Goal: Task Accomplishment & Management: Complete application form

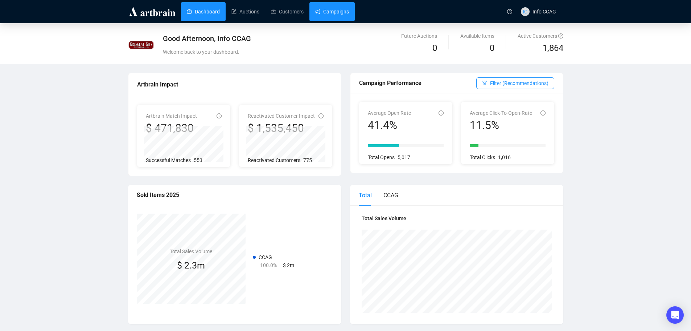
click at [332, 10] on link "Campaigns" at bounding box center [332, 11] width 34 height 19
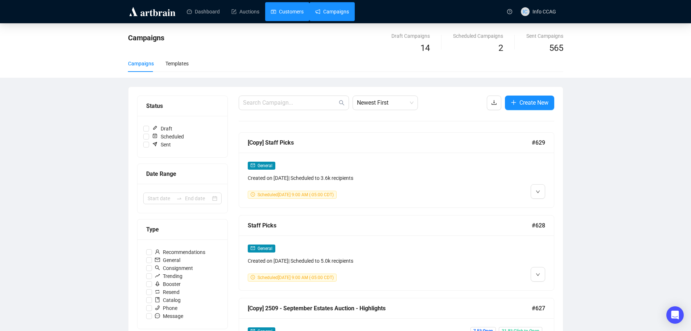
click at [284, 13] on link "Customers" at bounding box center [287, 11] width 33 height 19
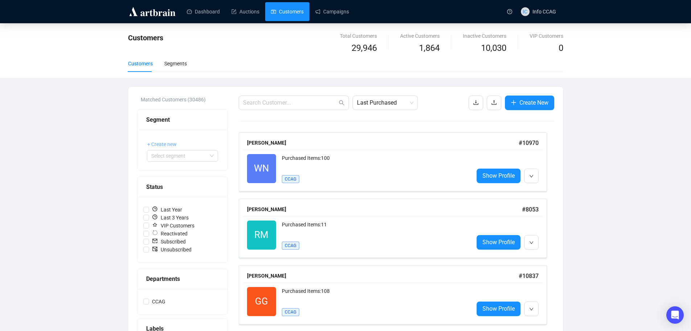
click at [168, 142] on span "+ Create new" at bounding box center [161, 144] width 29 height 8
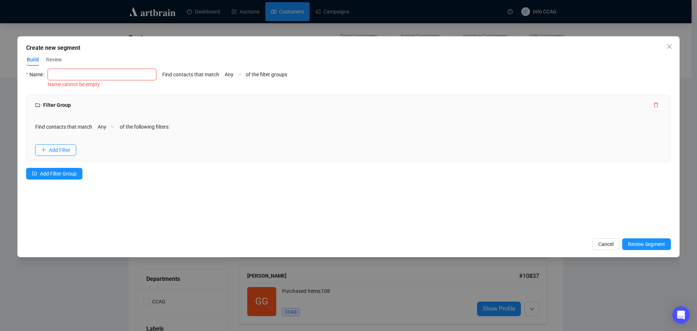
click at [73, 76] on input "text" at bounding box center [102, 75] width 109 height 12
type input "Jewelry"
click at [60, 151] on span "Add Filter" at bounding box center [59, 150] width 21 height 8
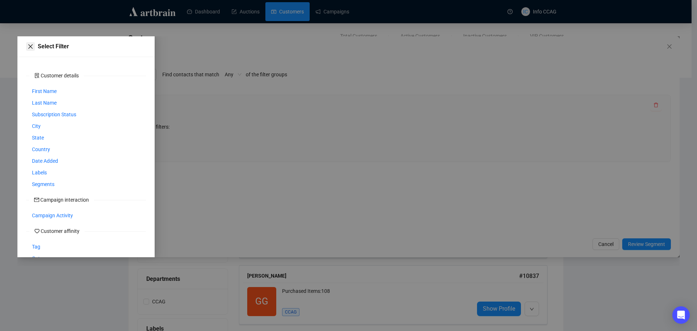
click at [32, 46] on icon "close" at bounding box center [30, 46] width 4 height 4
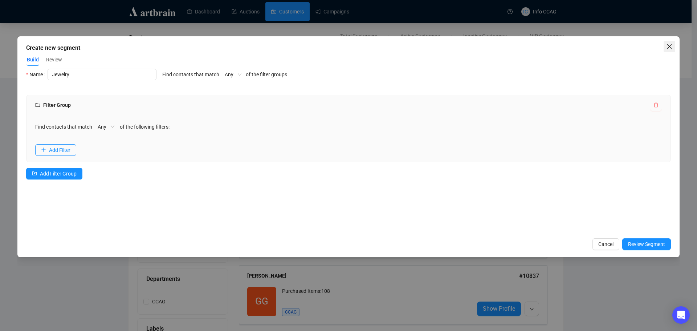
click at [671, 45] on icon "close" at bounding box center [669, 46] width 4 height 4
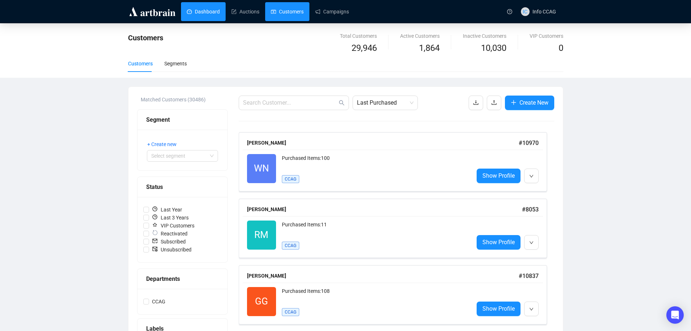
click at [193, 8] on link "Dashboard" at bounding box center [203, 11] width 33 height 19
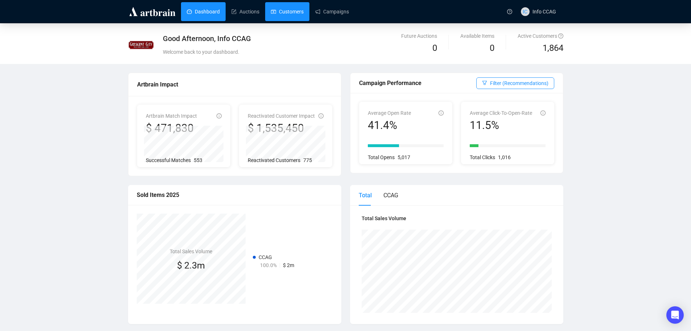
click at [274, 12] on link "Customers" at bounding box center [287, 11] width 33 height 19
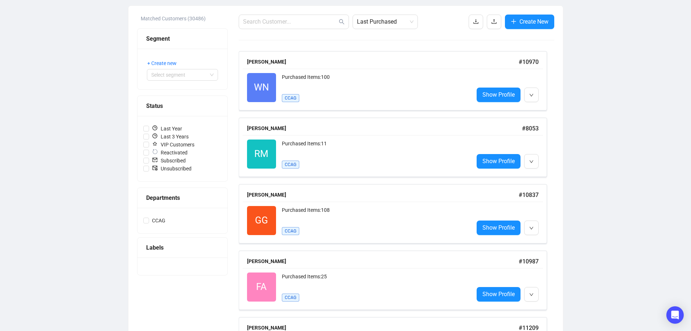
scroll to position [109, 0]
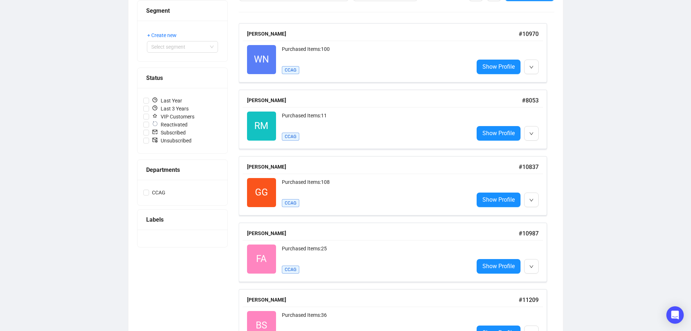
click at [155, 220] on div "Labels" at bounding box center [182, 219] width 73 height 9
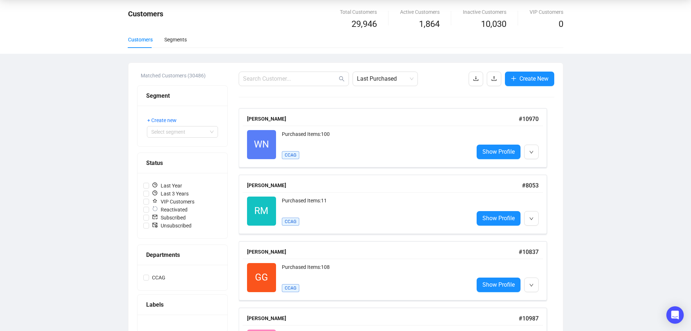
scroll to position [0, 0]
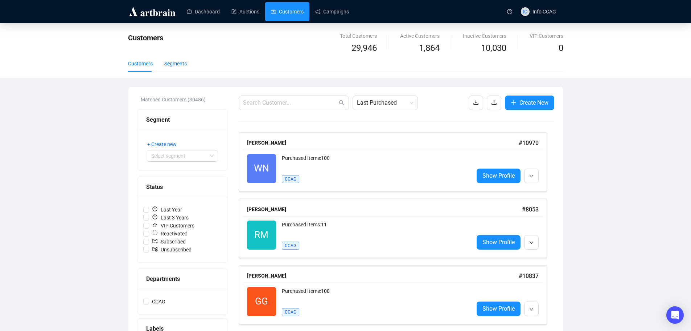
click at [173, 63] on div "Segments" at bounding box center [175, 64] width 22 height 8
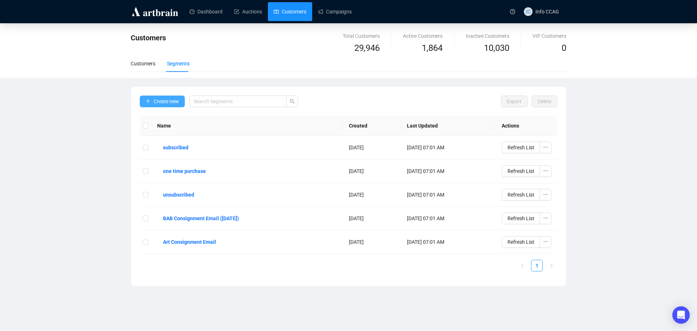
click at [160, 103] on span "Create new" at bounding box center [165, 101] width 25 height 8
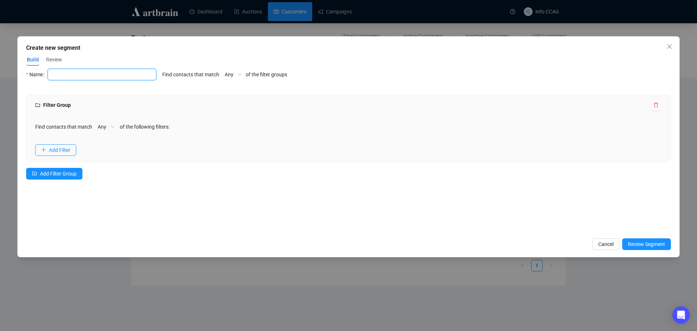
click at [98, 76] on input "text" at bounding box center [102, 75] width 109 height 12
type input "Jewelry"
click at [653, 243] on span "Review Segment" at bounding box center [646, 244] width 37 height 8
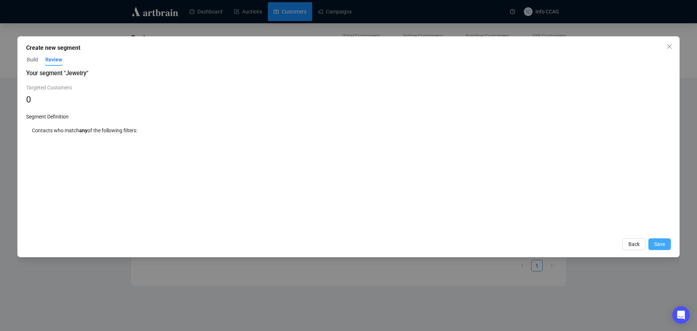
click at [653, 243] on button "Save" at bounding box center [659, 244] width 22 height 12
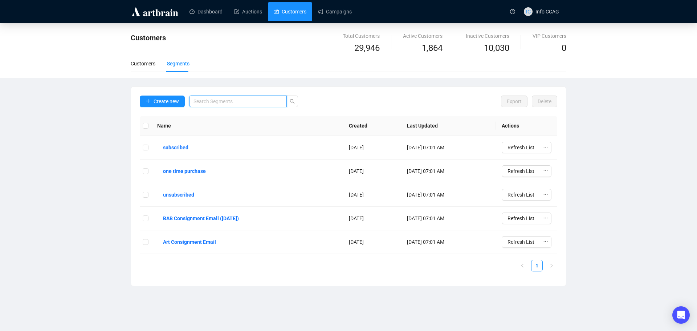
click at [257, 101] on input "search" at bounding box center [234, 101] width 83 height 8
click at [143, 62] on div "Customers" at bounding box center [143, 64] width 25 height 8
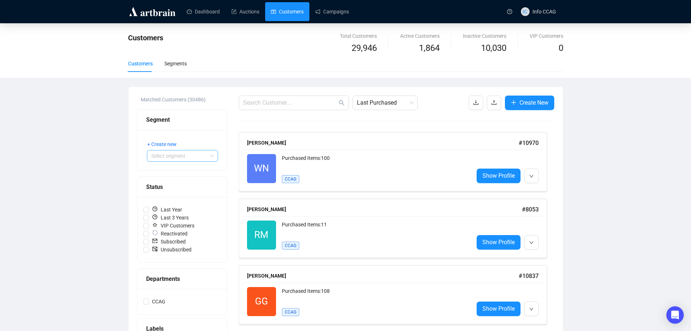
click at [160, 155] on input "search" at bounding box center [179, 155] width 56 height 11
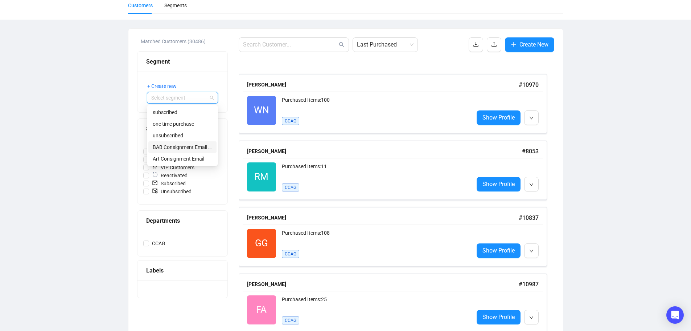
scroll to position [109, 0]
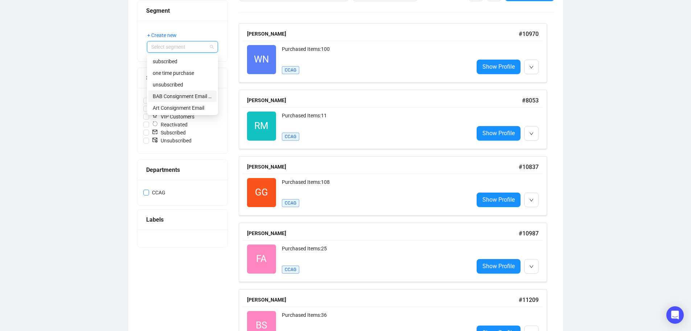
click at [180, 196] on label "CCAG" at bounding box center [182, 192] width 78 height 8
click at [149, 195] on input "CCAG" at bounding box center [146, 192] width 6 height 6
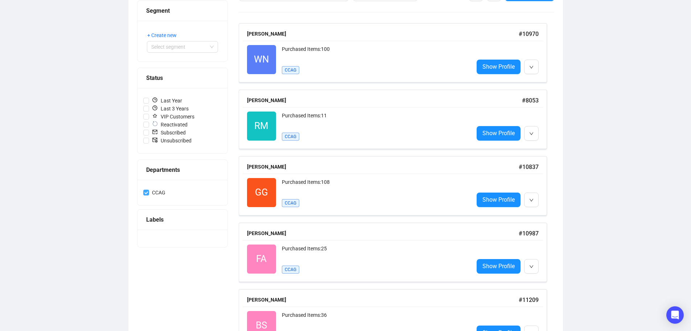
click at [179, 195] on label "CCAG" at bounding box center [182, 192] width 78 height 8
click at [149, 195] on input "CCAG" at bounding box center [146, 192] width 6 height 6
checkbox input "false"
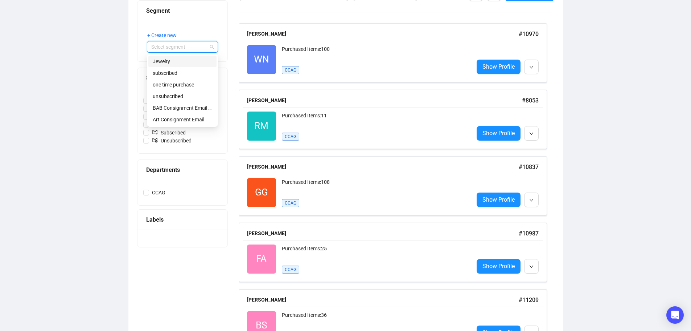
click at [203, 52] on input "search" at bounding box center [179, 46] width 56 height 11
click at [188, 61] on div "Jewelry" at bounding box center [183, 61] width 60 height 8
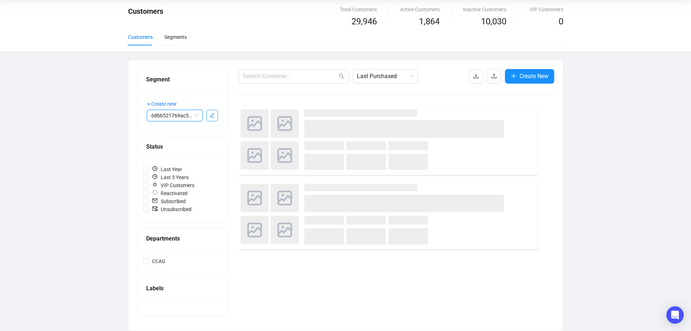
scroll to position [40, 0]
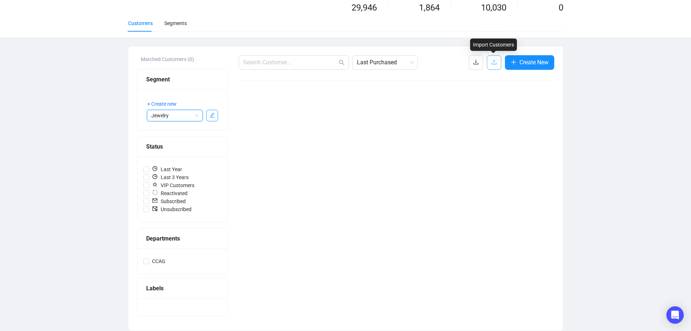
click at [492, 61] on icon "upload" at bounding box center [494, 62] width 6 height 6
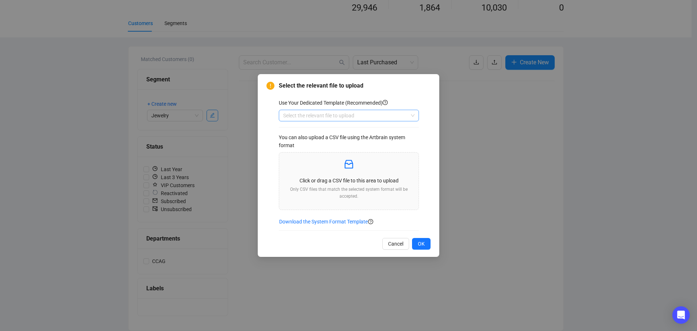
click at [355, 114] on input "search" at bounding box center [345, 115] width 125 height 11
click at [337, 169] on p at bounding box center [349, 164] width 128 height 12
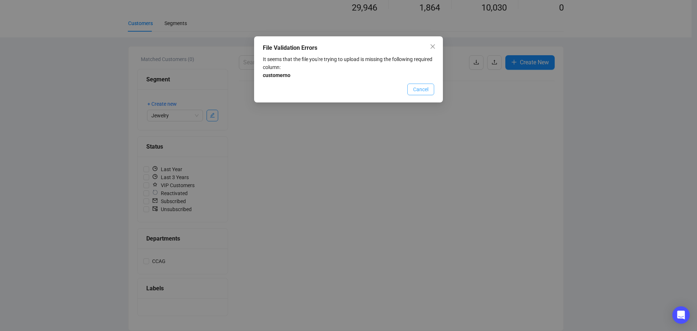
click at [424, 90] on span "Cancel" at bounding box center [420, 89] width 15 height 8
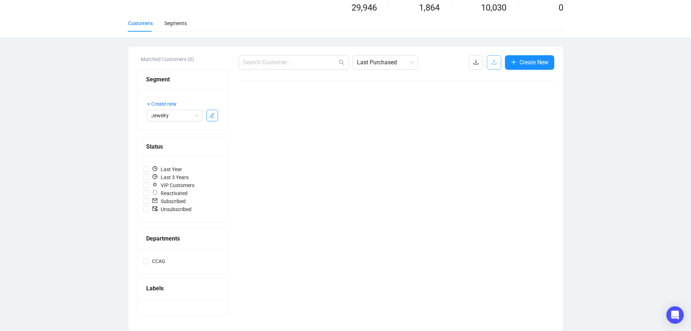
click at [494, 60] on icon "upload" at bounding box center [494, 62] width 6 height 6
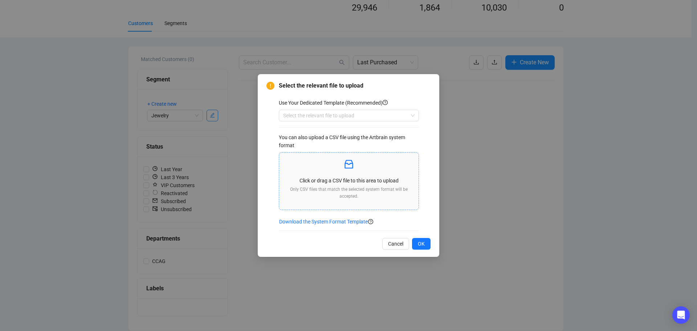
click at [358, 175] on div "Click or drag a CSV file to this area to upload Only CSV files that match the s…" at bounding box center [349, 181] width 128 height 46
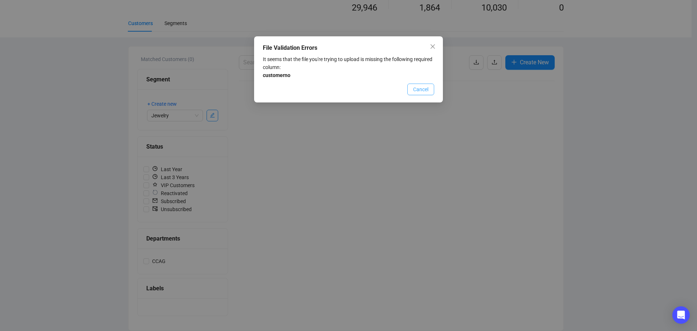
click at [422, 91] on span "Cancel" at bounding box center [420, 89] width 15 height 8
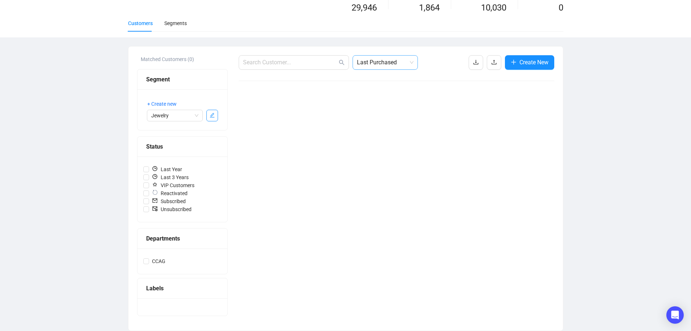
click at [407, 61] on span "Last Purchased" at bounding box center [385, 63] width 57 height 14
click at [154, 283] on div "Labels" at bounding box center [182, 287] width 73 height 9
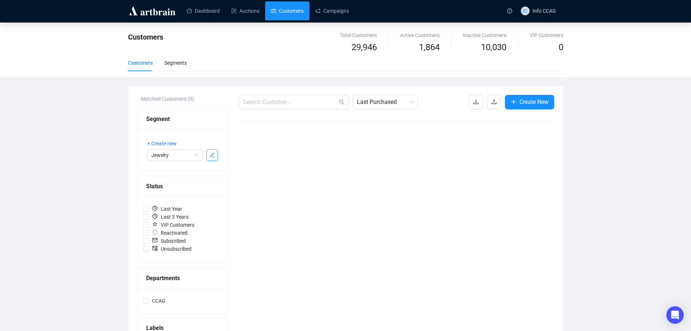
scroll to position [0, 0]
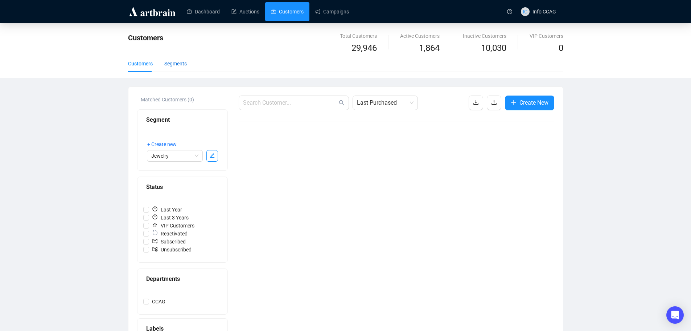
click at [176, 62] on div "Segments" at bounding box center [175, 64] width 22 height 8
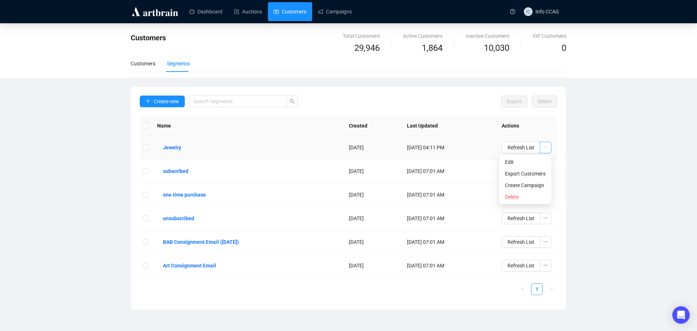
click at [547, 148] on icon "ellipsis" at bounding box center [545, 146] width 5 height 5
click at [146, 147] on input "checkbox" at bounding box center [146, 147] width 6 height 6
checkbox input "true"
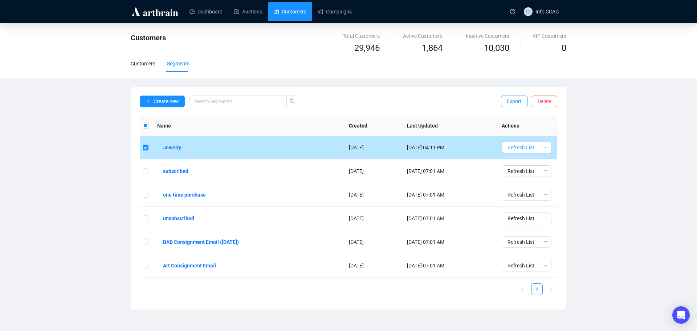
click at [530, 147] on span "Refresh List" at bounding box center [520, 147] width 27 height 8
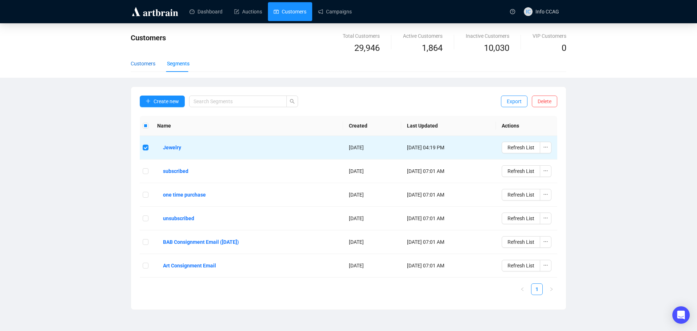
click at [146, 65] on div "Customers" at bounding box center [143, 64] width 25 height 8
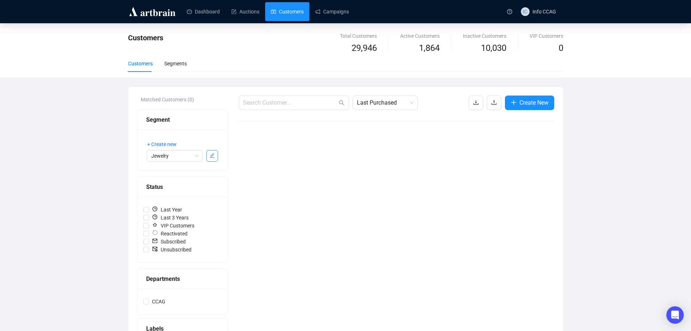
click at [132, 62] on div "Customers" at bounding box center [140, 64] width 25 height 8
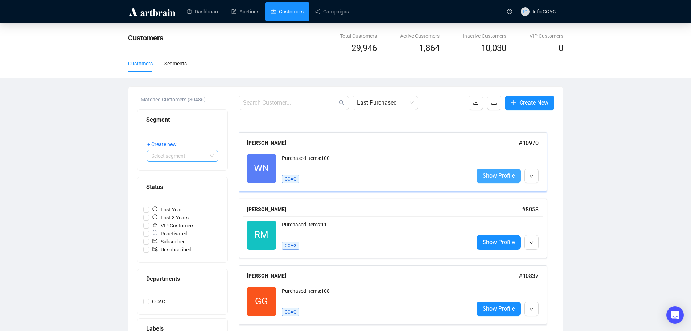
click at [500, 175] on span "Show Profile" at bounding box center [499, 175] width 32 height 9
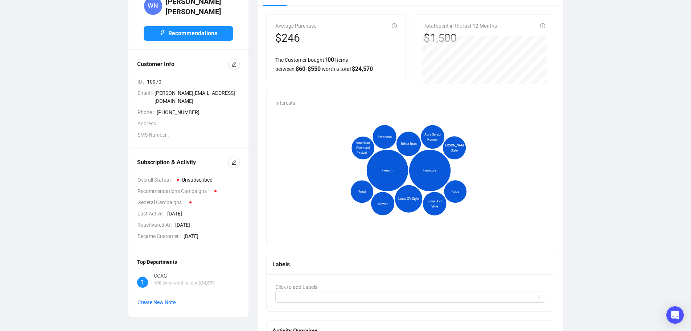
scroll to position [145, 0]
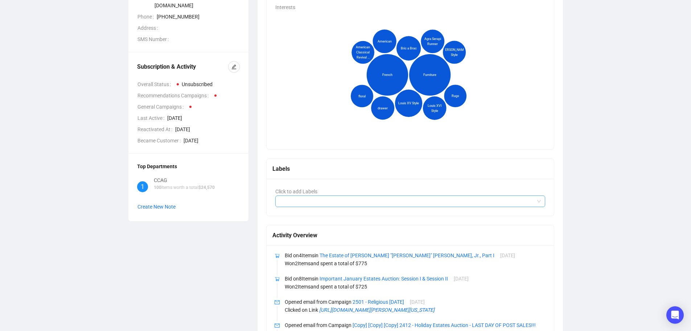
click at [324, 199] on div at bounding box center [407, 201] width 260 height 10
type input "Jewelry"
click at [562, 221] on div "Average Purchase $246 The Customer bought 100 Items between $ 60 - $ 550 worth …" at bounding box center [411, 291] width 306 height 763
click at [335, 200] on div at bounding box center [407, 201] width 260 height 10
type input "Jewelry"
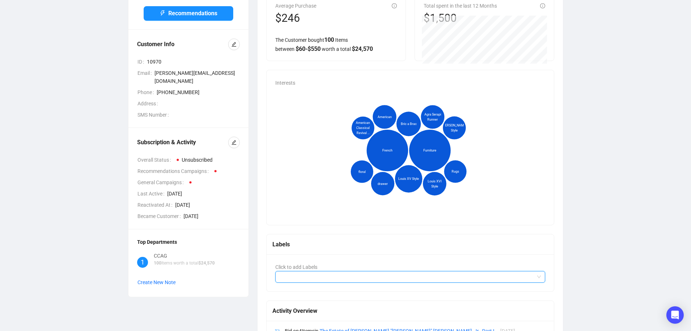
scroll to position [0, 0]
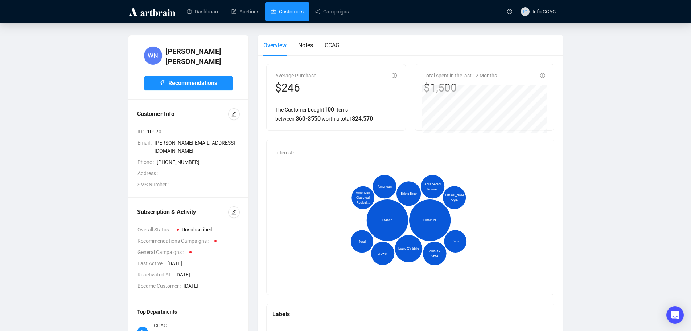
click at [273, 10] on link "Customers" at bounding box center [287, 11] width 33 height 19
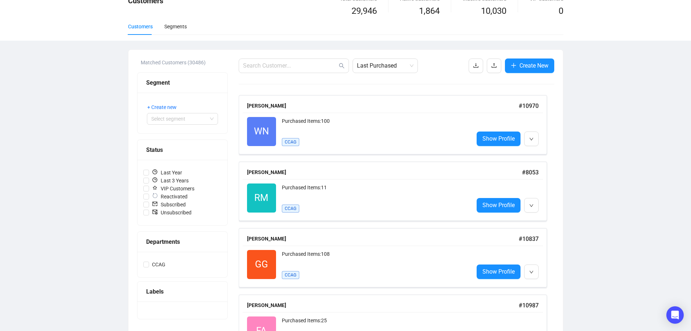
scroll to position [73, 0]
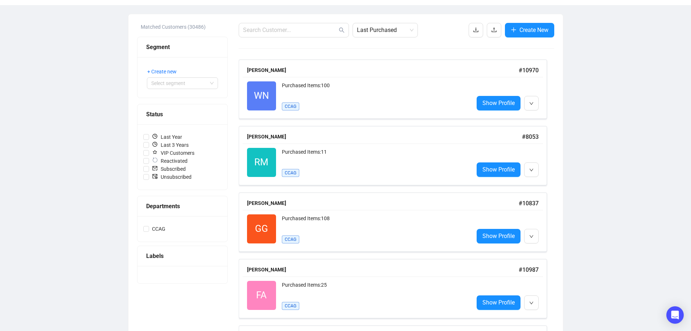
click at [165, 207] on div "Departments" at bounding box center [182, 205] width 73 height 9
click at [159, 232] on span "CCAG" at bounding box center [158, 229] width 19 height 8
click at [149, 231] on input "CCAG" at bounding box center [146, 229] width 6 height 6
click at [153, 258] on div "Labels" at bounding box center [182, 255] width 73 height 9
click at [151, 257] on div "Labels" at bounding box center [182, 255] width 73 height 9
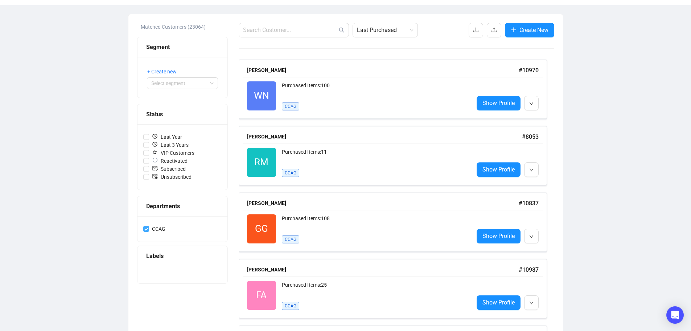
click at [147, 227] on input "CCAG" at bounding box center [146, 229] width 6 height 6
checkbox input "false"
click at [188, 86] on input "search" at bounding box center [179, 83] width 56 height 11
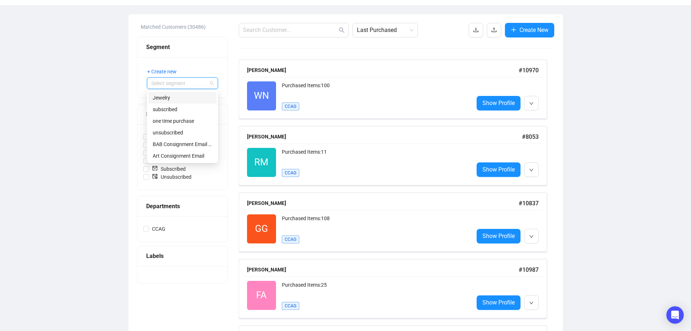
click at [180, 98] on div "Jewelry" at bounding box center [183, 98] width 60 height 8
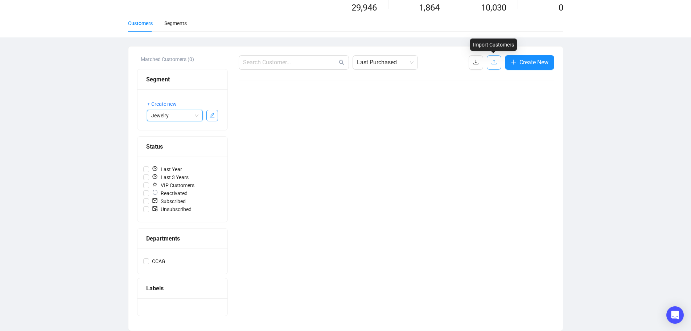
click at [488, 65] on button "button" at bounding box center [494, 62] width 15 height 15
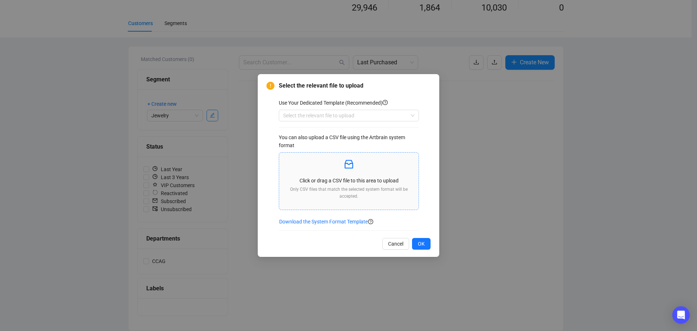
click at [337, 175] on div "Click or drag a CSV file to this area to upload Only CSV files that match the s…" at bounding box center [349, 181] width 128 height 46
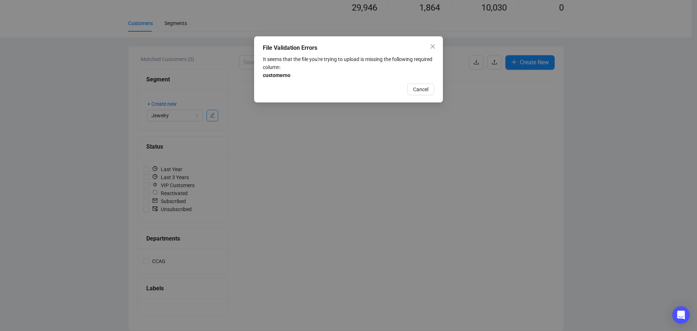
click at [192, 78] on div "File Validation Errors It seems that the file you're trying to upload is missin…" at bounding box center [348, 165] width 697 height 331
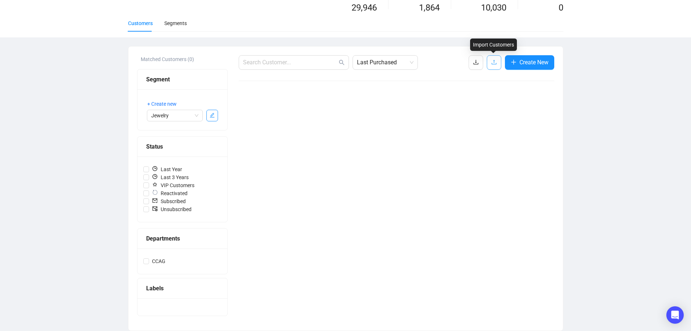
click at [491, 60] on icon "upload" at bounding box center [494, 62] width 6 height 6
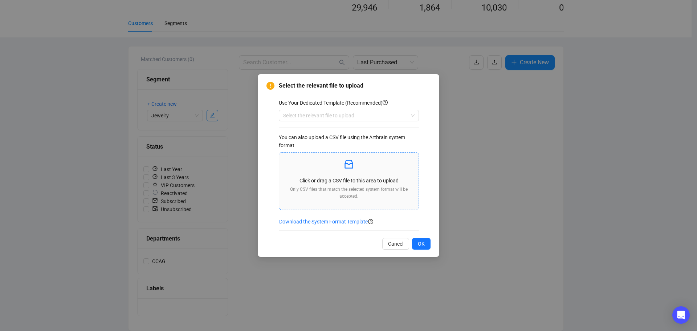
click at [354, 179] on p "Click or drag a CSV file to this area to upload" at bounding box center [349, 180] width 128 height 8
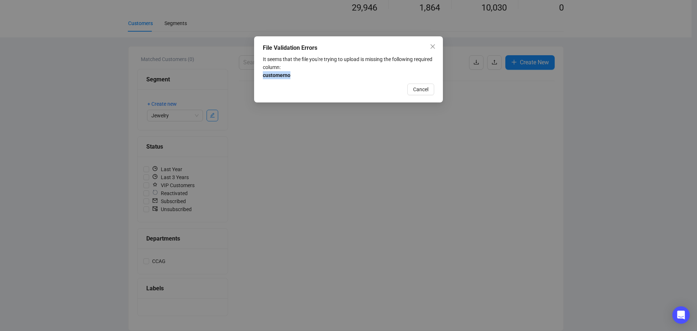
drag, startPoint x: 295, startPoint y: 75, endPoint x: 263, endPoint y: 77, distance: 32.0
click at [262, 78] on div "File Validation Errors It seems that the file you're trying to upload is missin…" at bounding box center [348, 69] width 189 height 66
copy strong "customerno"
click at [422, 91] on span "Cancel" at bounding box center [420, 89] width 15 height 8
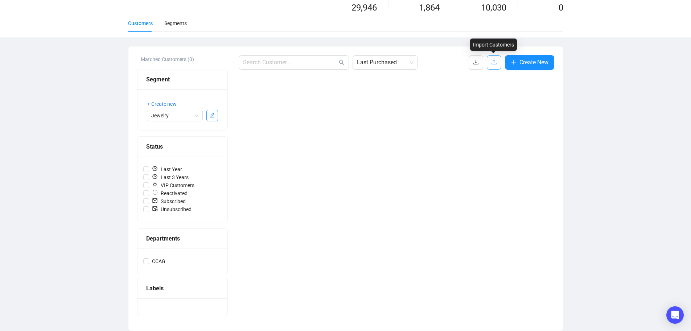
click at [498, 62] on button "button" at bounding box center [494, 62] width 15 height 15
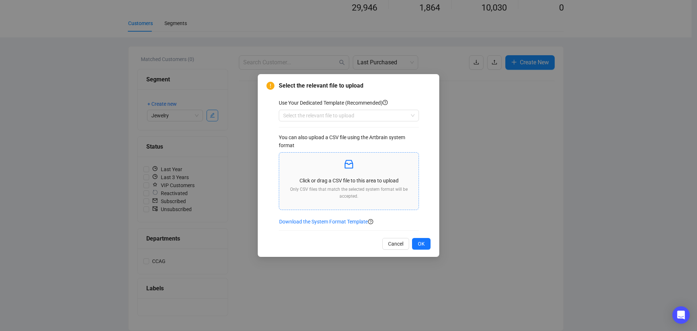
click at [350, 170] on p at bounding box center [349, 164] width 128 height 12
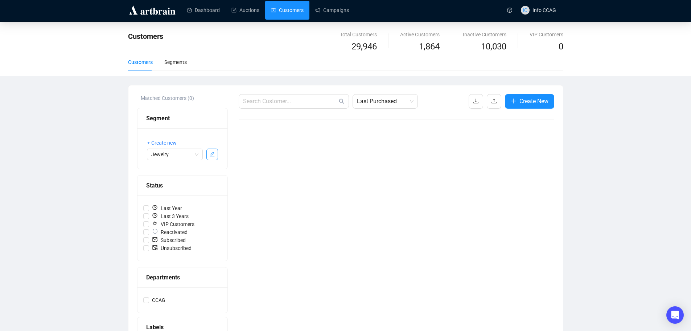
scroll to position [0, 0]
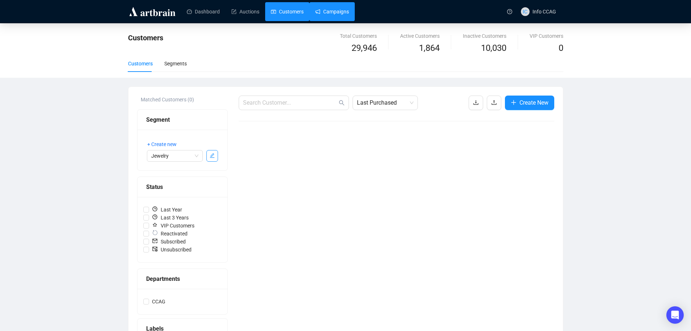
click at [340, 14] on link "Campaigns" at bounding box center [332, 11] width 34 height 19
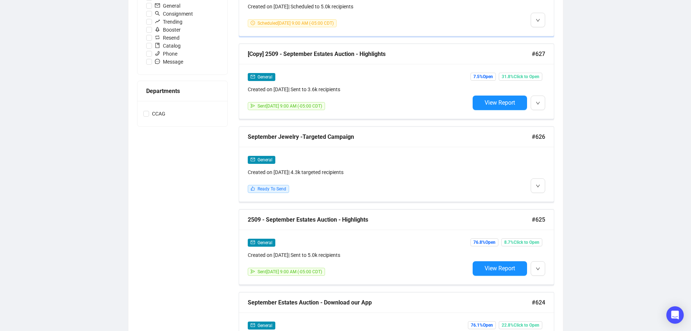
scroll to position [218, 0]
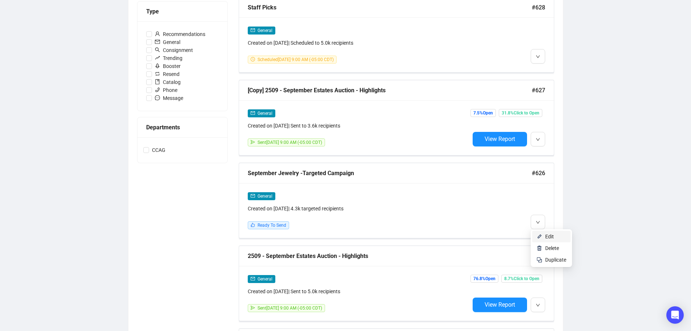
click at [538, 238] on img at bounding box center [540, 236] width 6 height 6
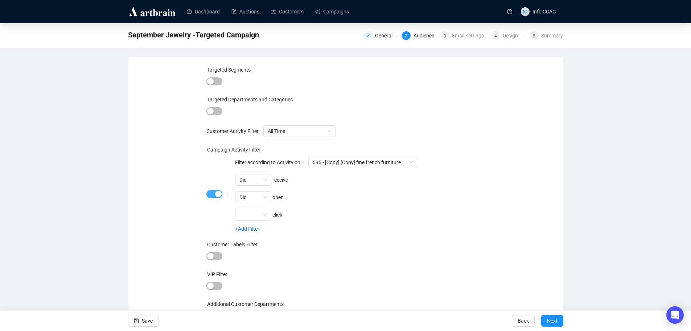
click at [214, 193] on button "button" at bounding box center [214, 194] width 16 height 8
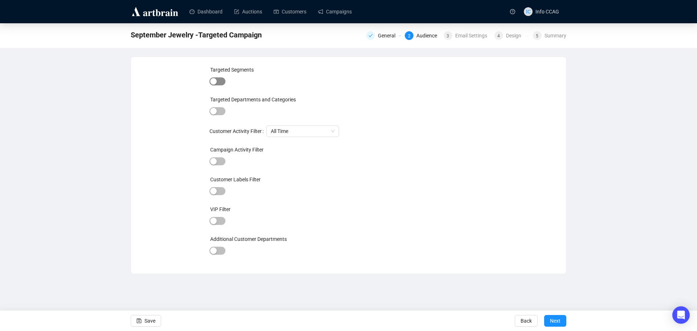
click at [221, 79] on span "button" at bounding box center [217, 81] width 16 height 8
click at [355, 82] on div at bounding box center [333, 82] width 189 height 10
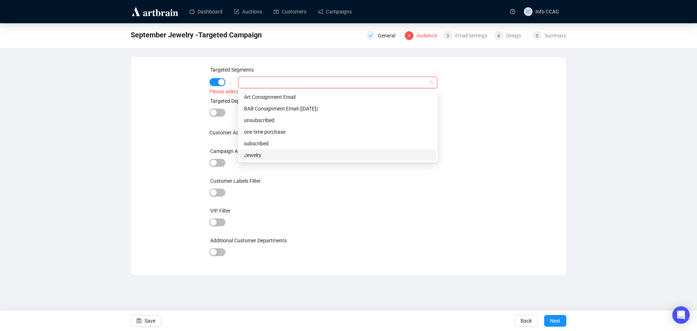
click at [298, 157] on div "Jewelry" at bounding box center [338, 155] width 188 height 8
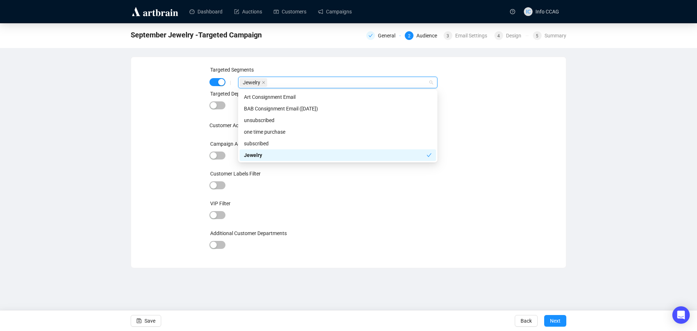
click at [452, 210] on div at bounding box center [348, 215] width 278 height 10
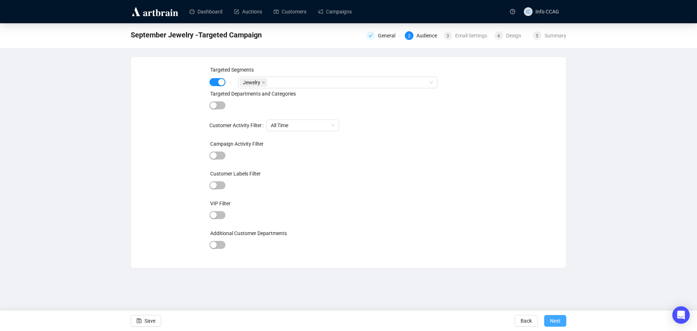
click at [554, 321] on span "Next" at bounding box center [555, 320] width 11 height 20
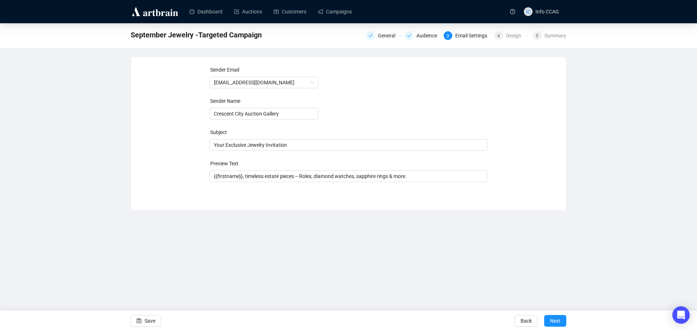
click at [554, 321] on span "Next" at bounding box center [555, 320] width 11 height 20
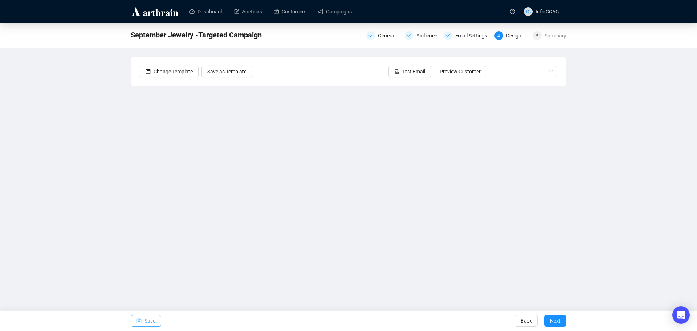
click at [145, 324] on span "Save" at bounding box center [149, 320] width 11 height 20
click at [151, 321] on span "Save" at bounding box center [149, 320] width 11 height 20
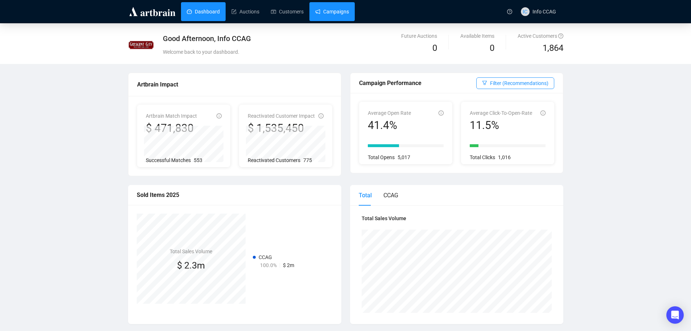
click at [331, 12] on link "Campaigns" at bounding box center [332, 11] width 34 height 19
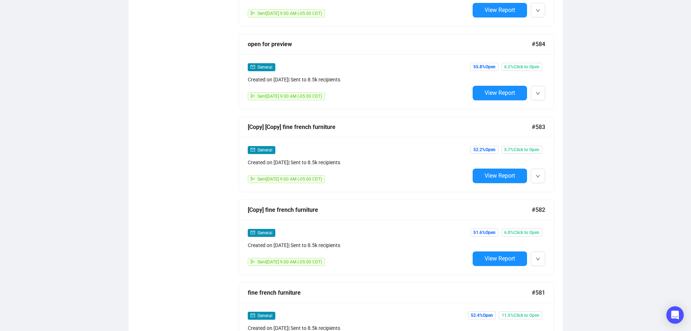
scroll to position [3668, 0]
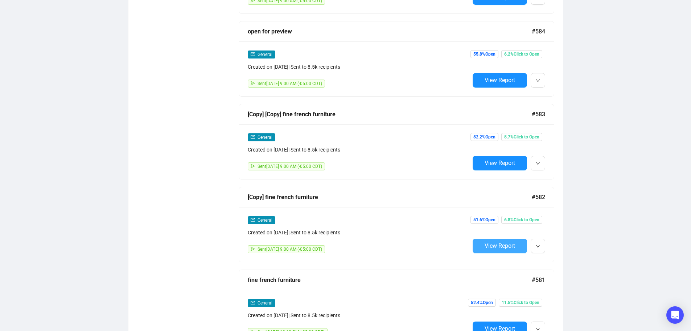
click at [502, 242] on span "View Report" at bounding box center [500, 245] width 30 height 7
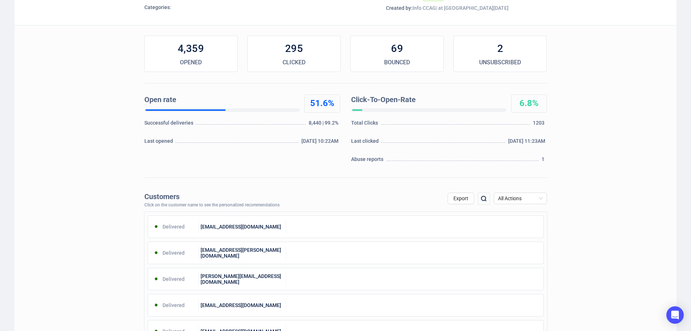
scroll to position [109, 0]
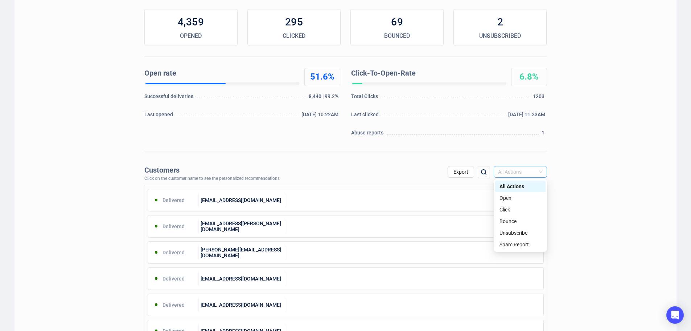
click at [539, 172] on span "All Actions" at bounding box center [520, 171] width 45 height 11
click at [524, 198] on div "Open" at bounding box center [521, 198] width 42 height 8
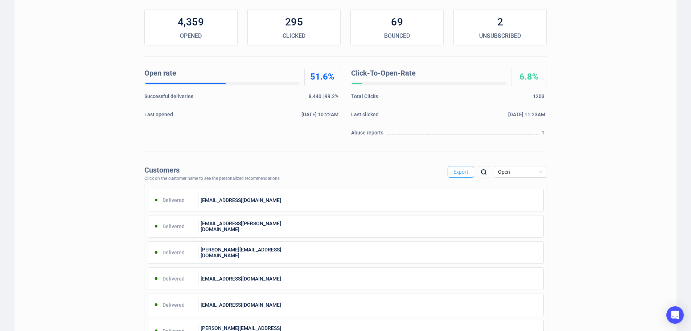
click at [468, 174] on button "Export" at bounding box center [461, 172] width 26 height 12
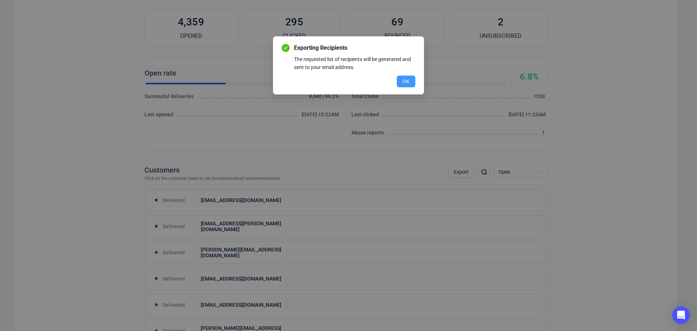
click at [411, 81] on button "OK" at bounding box center [406, 81] width 19 height 12
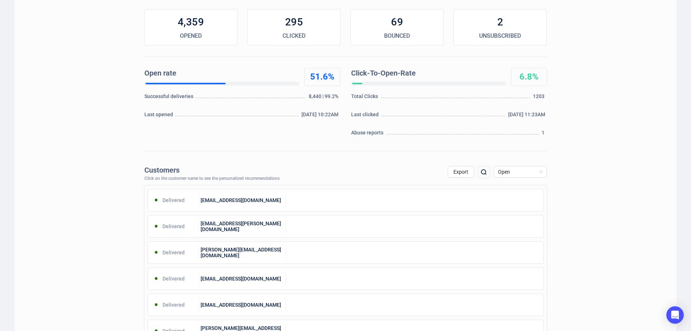
scroll to position [0, 0]
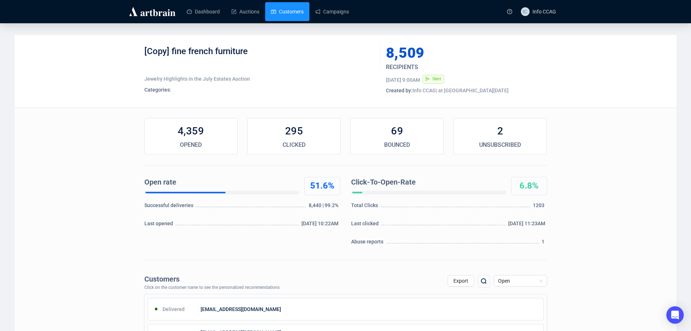
click at [295, 11] on link "Customers" at bounding box center [287, 11] width 33 height 19
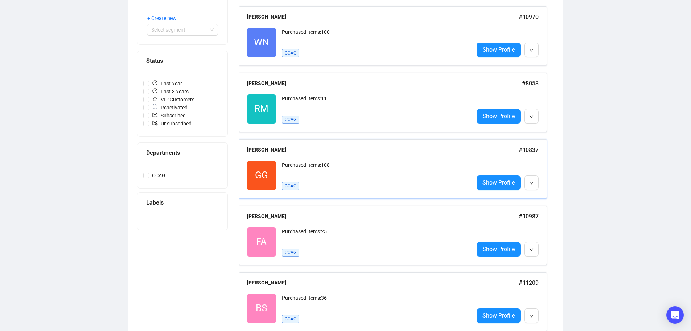
scroll to position [145, 0]
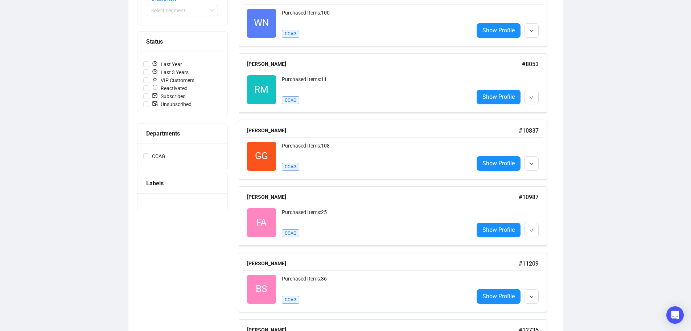
click at [149, 182] on div "Labels" at bounding box center [182, 183] width 73 height 9
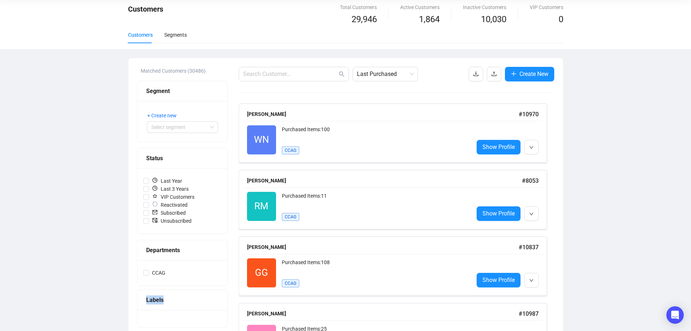
scroll to position [0, 0]
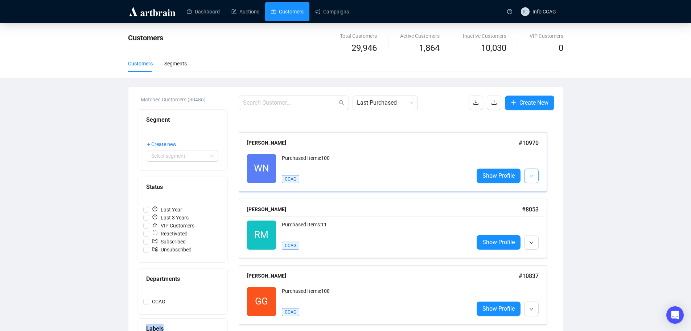
click at [537, 172] on button "button" at bounding box center [531, 175] width 15 height 15
click at [314, 98] on span at bounding box center [294, 102] width 110 height 15
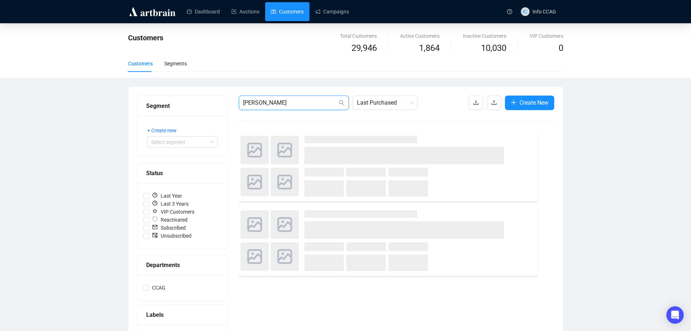
type input "[PERSON_NAME]"
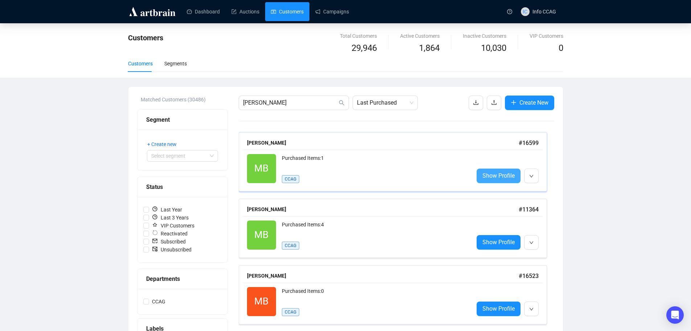
click at [509, 176] on span "Show Profile" at bounding box center [499, 175] width 32 height 9
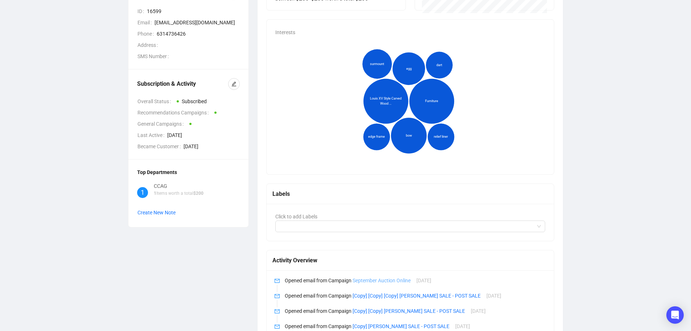
scroll to position [109, 0]
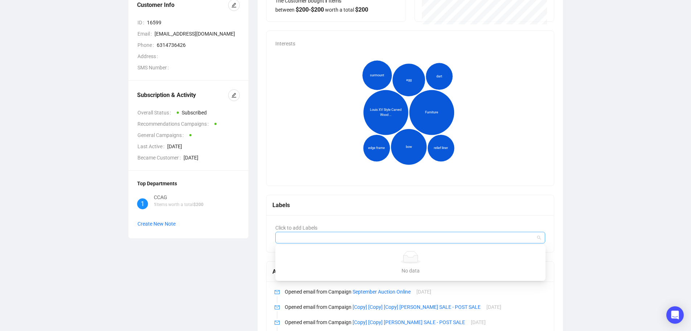
click at [344, 239] on div at bounding box center [407, 237] width 260 height 10
type input "Jewelry"
click at [437, 203] on div "Labels" at bounding box center [410, 204] width 276 height 9
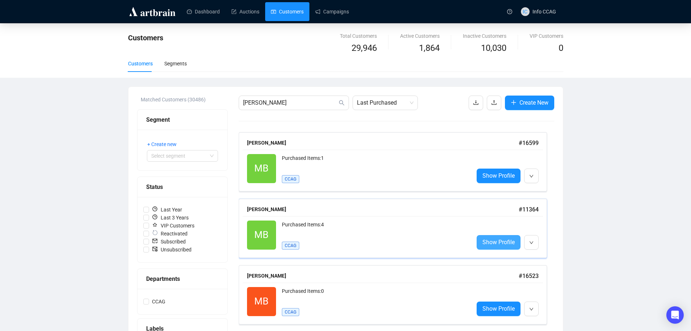
click at [500, 238] on span "Show Profile" at bounding box center [499, 241] width 32 height 9
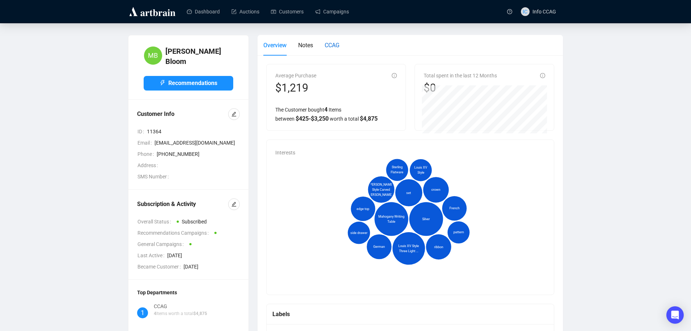
click at [339, 44] on span "CCAG" at bounding box center [332, 45] width 15 height 7
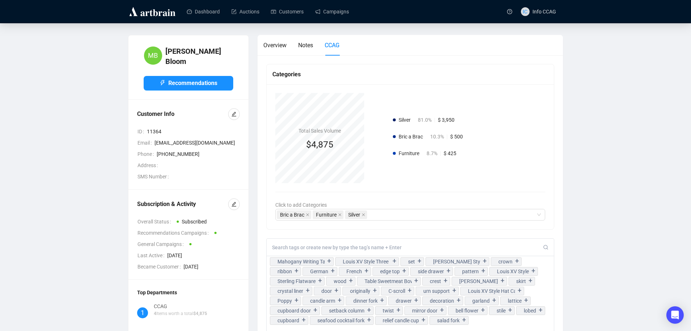
click at [398, 208] on div "Total Sales Volume $4,875 Silver 81.0% $ 3,950 Bric a Brac 10.3% $ 500 Furnitur…" at bounding box center [411, 156] width 288 height 145
click at [398, 214] on div "Bric a Brac Furniture Silver" at bounding box center [407, 214] width 260 height 10
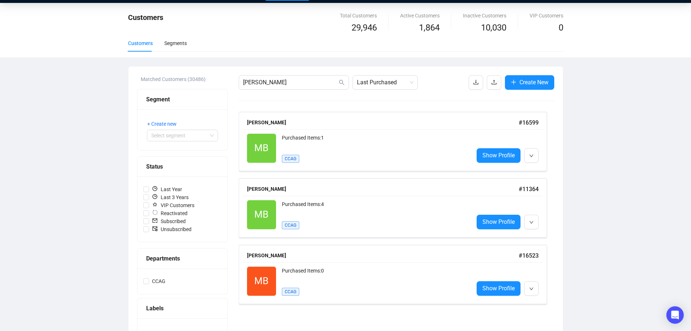
scroll to position [40, 0]
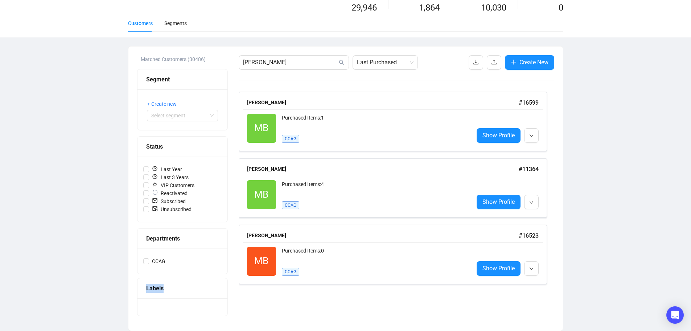
drag, startPoint x: 161, startPoint y: 288, endPoint x: 138, endPoint y: 288, distance: 23.6
click at [138, 288] on div "Labels" at bounding box center [183, 288] width 90 height 20
click at [607, 119] on div "Customers Total Customers 29,946 Active Customers 1,864 Inactive Customers 10,0…" at bounding box center [345, 157] width 691 height 348
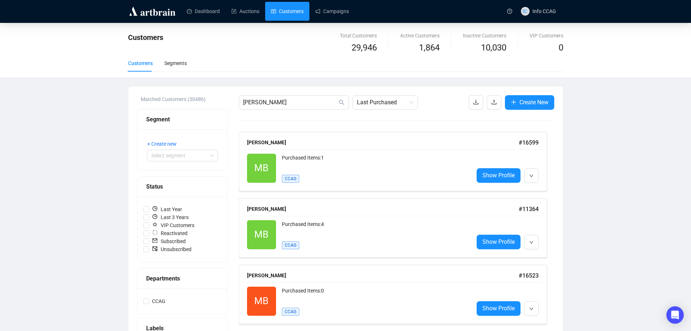
scroll to position [0, 0]
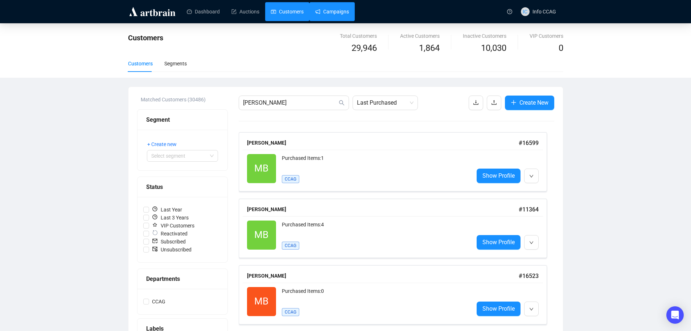
click at [321, 14] on link "Campaigns" at bounding box center [332, 11] width 34 height 19
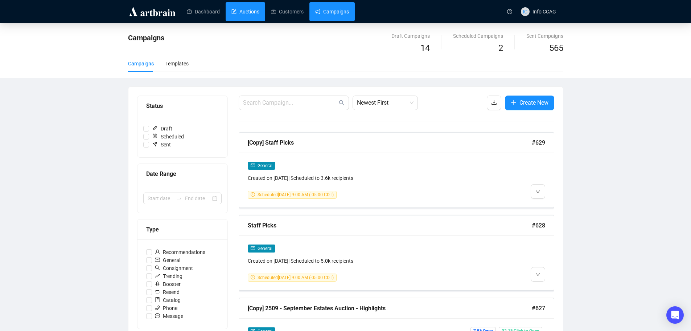
click at [250, 12] on link "Auctions" at bounding box center [245, 11] width 28 height 19
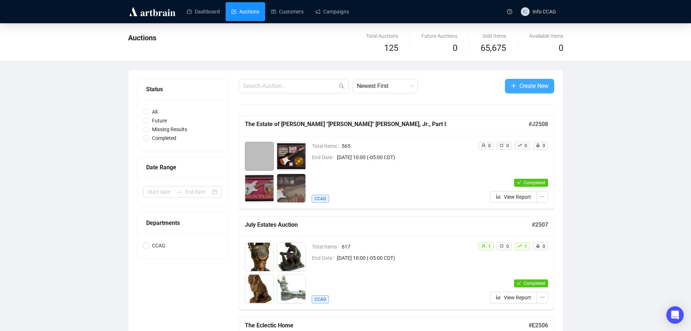
click at [528, 85] on span "Create New" at bounding box center [534, 85] width 29 height 9
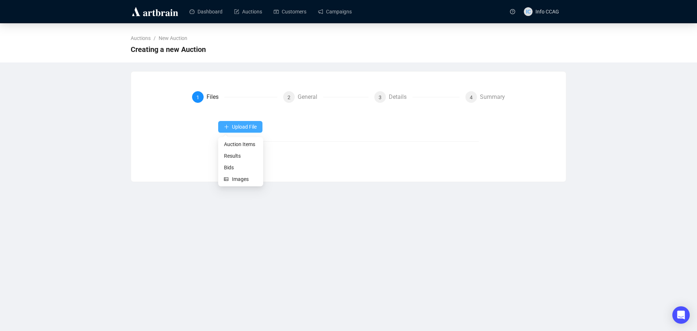
click at [255, 126] on span "Upload File" at bounding box center [244, 127] width 25 height 6
click at [237, 144] on span "Auction Items" at bounding box center [240, 144] width 33 height 8
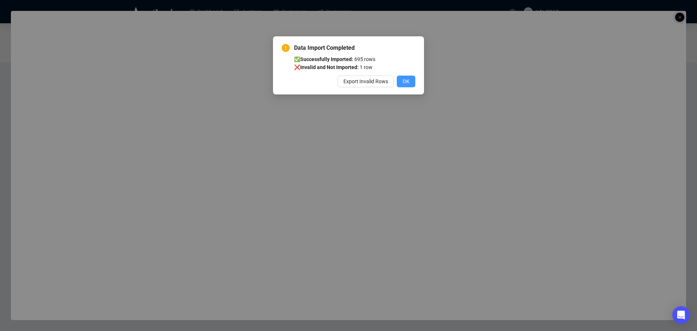
click at [404, 78] on span "OK" at bounding box center [405, 81] width 7 height 8
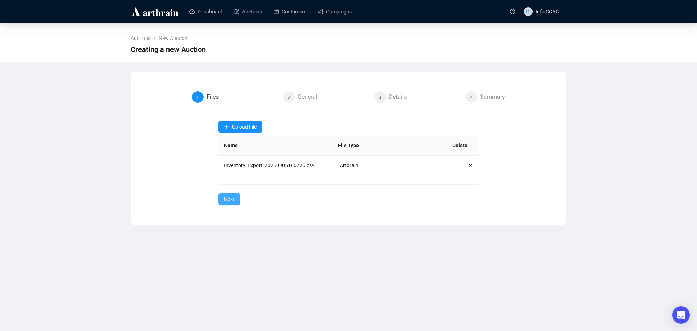
click at [230, 198] on span "Next" at bounding box center [229, 199] width 11 height 8
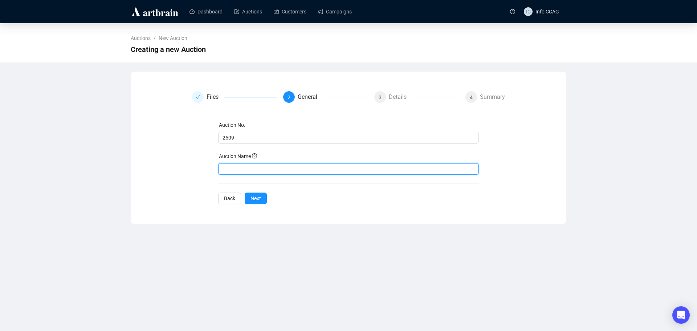
click at [243, 169] on input "text" at bounding box center [348, 169] width 261 height 12
type input "Important September Estates Auction"
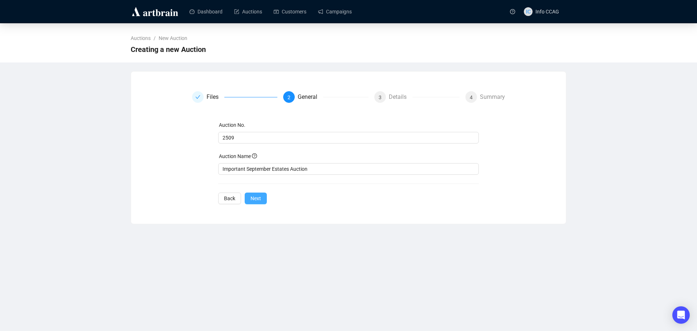
click at [257, 199] on span "Next" at bounding box center [255, 198] width 11 height 8
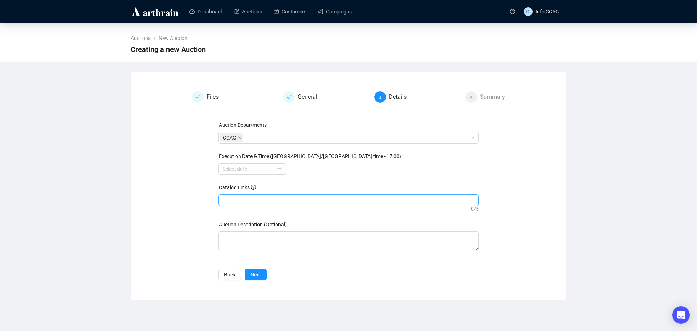
click at [256, 199] on div at bounding box center [348, 200] width 258 height 10
drag, startPoint x: 249, startPoint y: 203, endPoint x: 229, endPoint y: 197, distance: 21.2
drag, startPoint x: 229, startPoint y: 197, endPoint x: 223, endPoint y: 201, distance: 6.7
paste input "[URL][DOMAIN_NAME]"
type input "[URL][DOMAIN_NAME]"
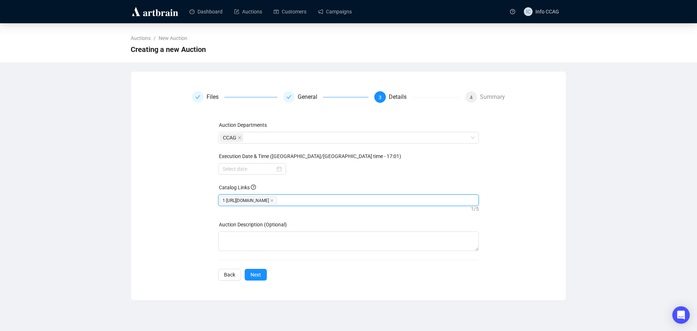
paste input "[URL][DOMAIN_NAME]"
type input "[URL][DOMAIN_NAME]"
click at [255, 278] on span "Next" at bounding box center [255, 274] width 11 height 8
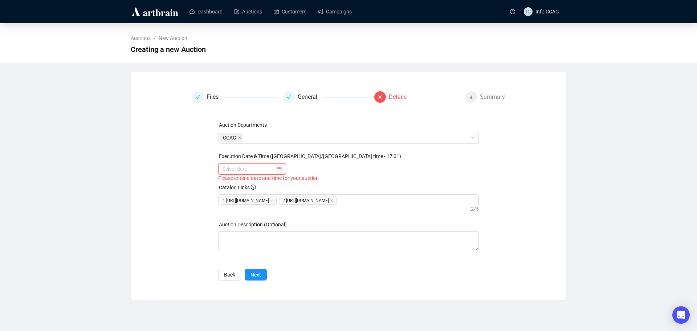
click at [274, 170] on input at bounding box center [248, 169] width 53 height 8
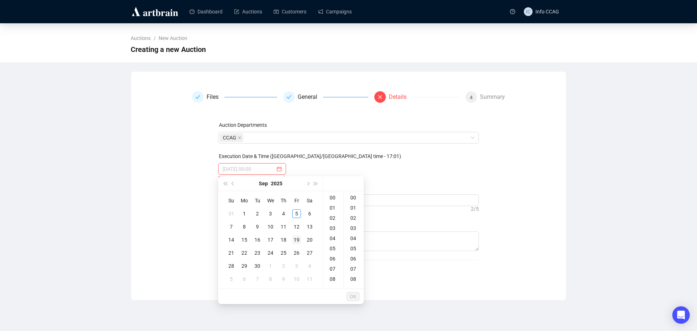
click at [297, 239] on div "19" at bounding box center [296, 239] width 9 height 9
click at [333, 226] on div "10" at bounding box center [332, 226] width 17 height 10
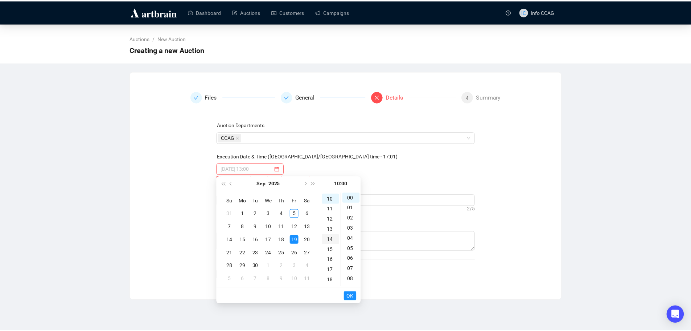
scroll to position [102, 0]
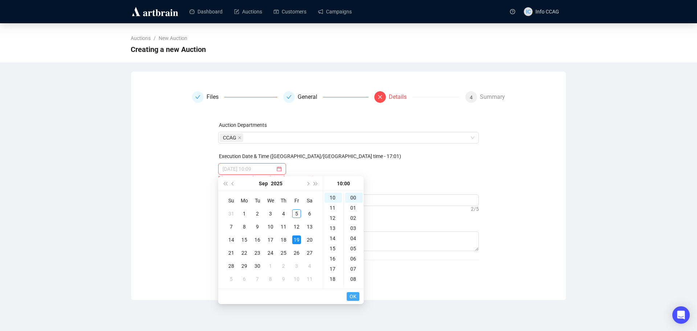
type input "[DATE] 10:00"
click at [352, 297] on span "OK" at bounding box center [352, 296] width 7 height 14
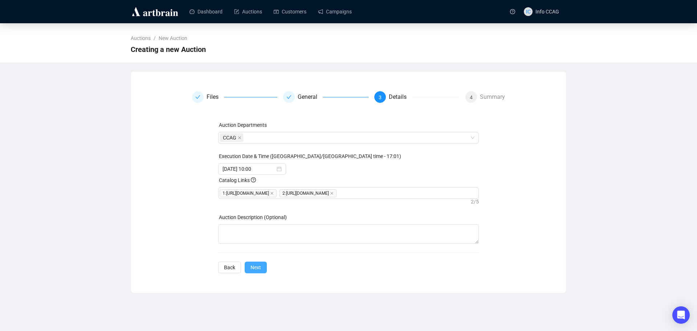
click at [253, 271] on span "Next" at bounding box center [255, 267] width 11 height 8
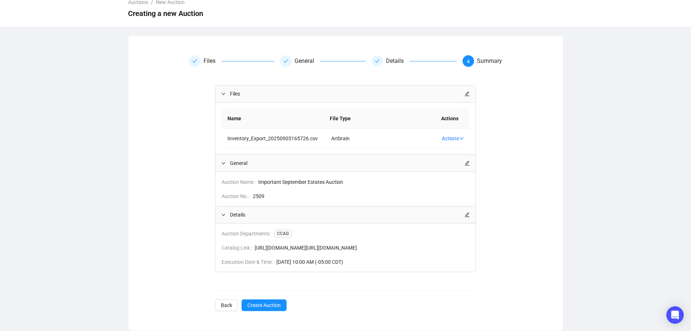
scroll to position [52, 0]
click at [271, 304] on span "Create Auction" at bounding box center [263, 305] width 33 height 8
